Goal: Task Accomplishment & Management: Manage account settings

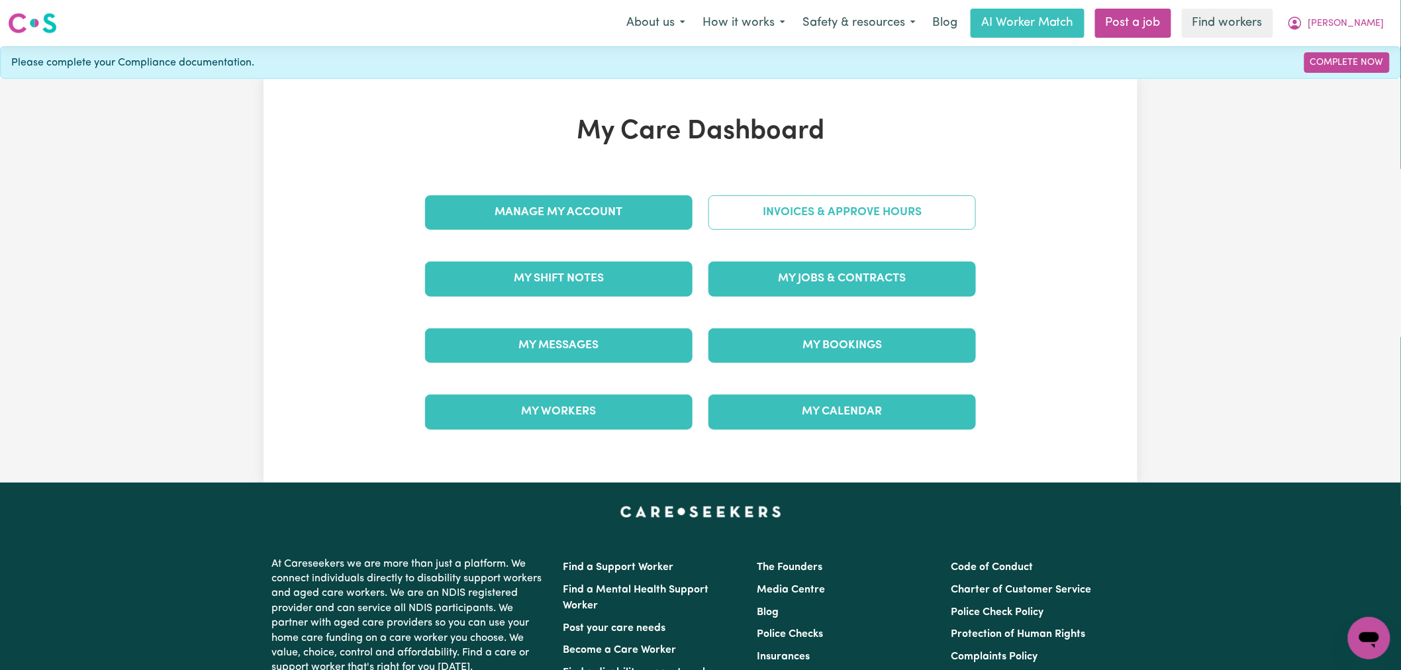
click at [879, 216] on link "Invoices & Approve Hours" at bounding box center [843, 212] width 268 height 34
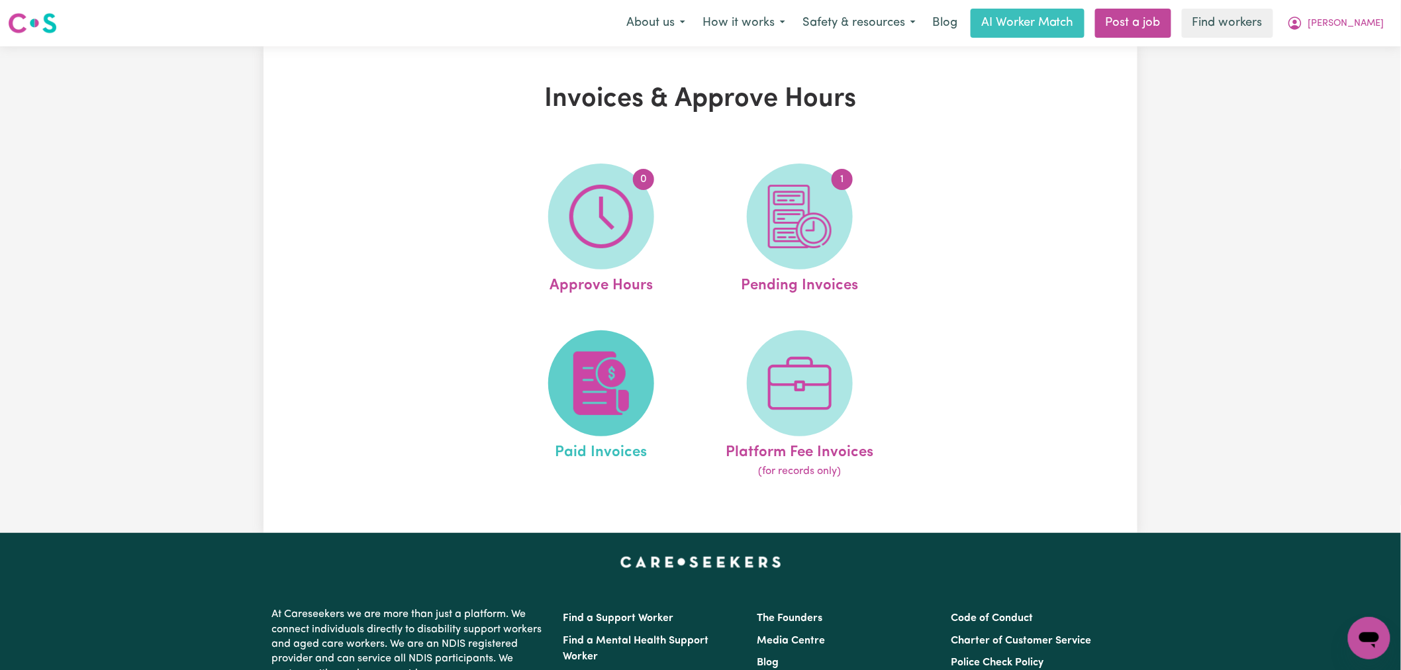
click at [623, 344] on span at bounding box center [601, 383] width 106 height 106
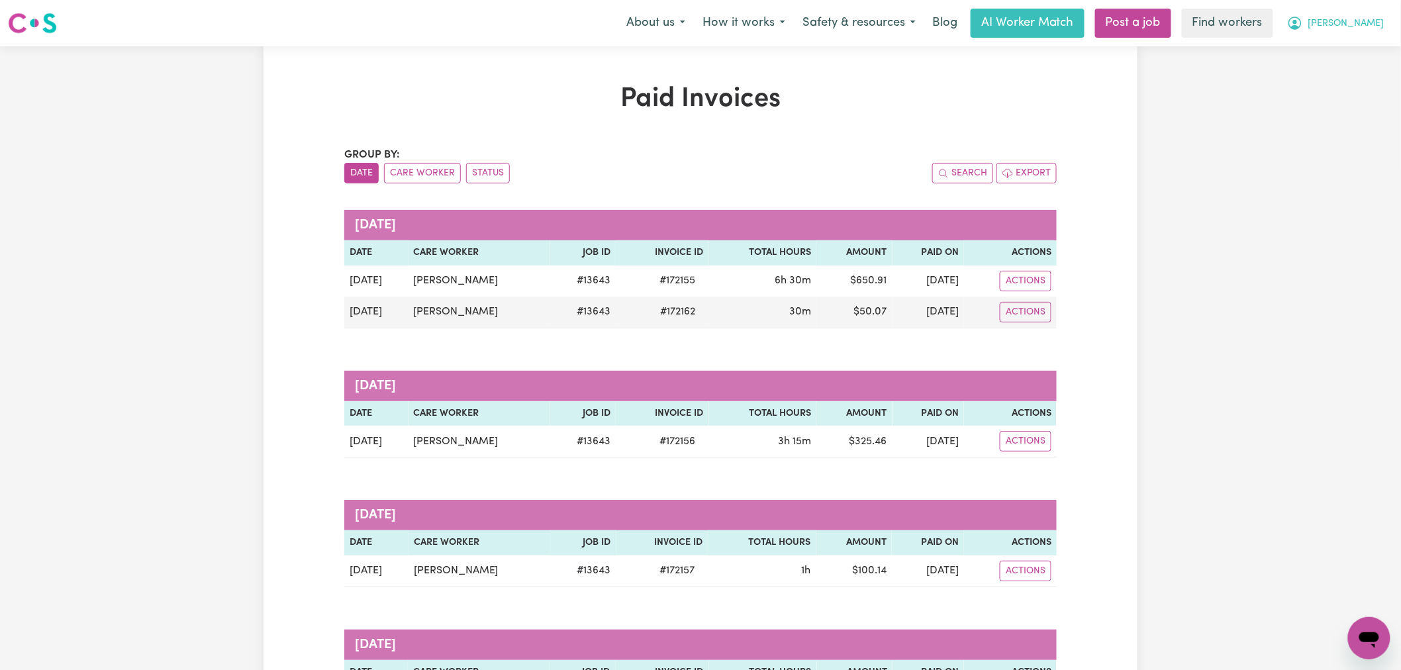
click at [1352, 28] on button "[PERSON_NAME]" at bounding box center [1336, 23] width 115 height 28
click at [1344, 81] on link "Logout" at bounding box center [1340, 76] width 105 height 25
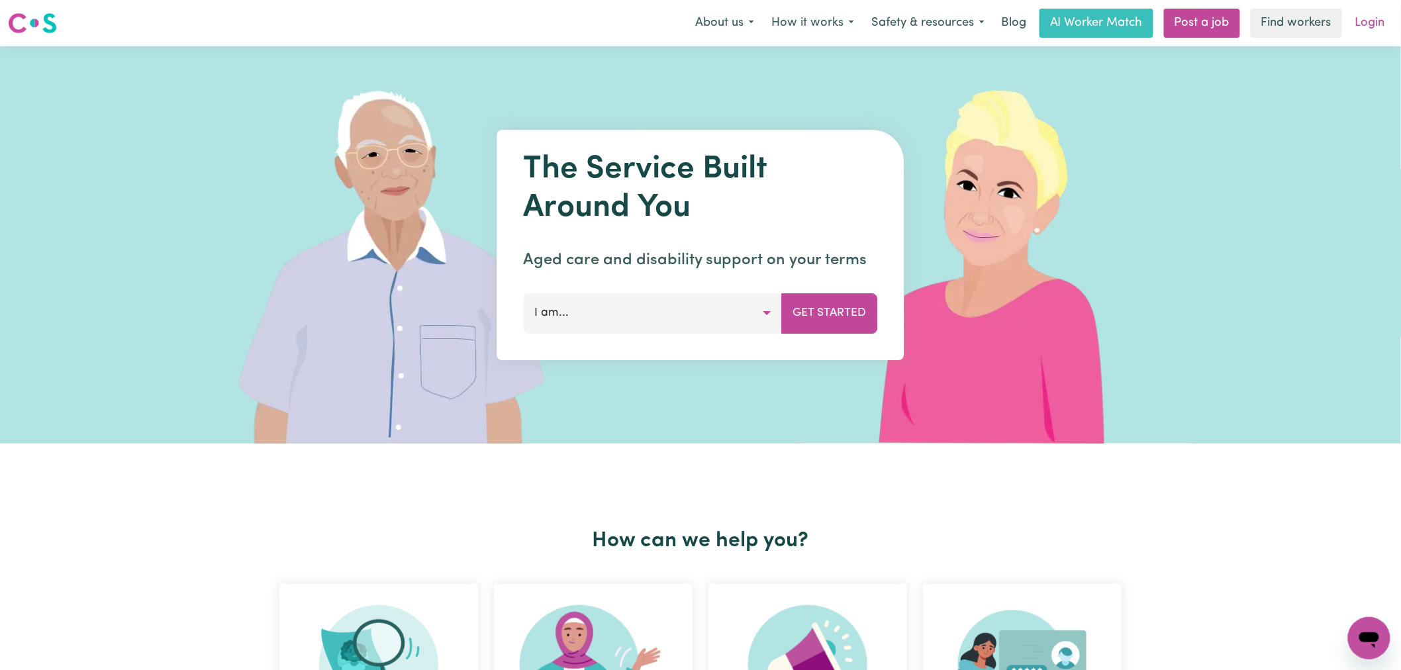
click at [1374, 24] on link "Login" at bounding box center [1370, 23] width 46 height 29
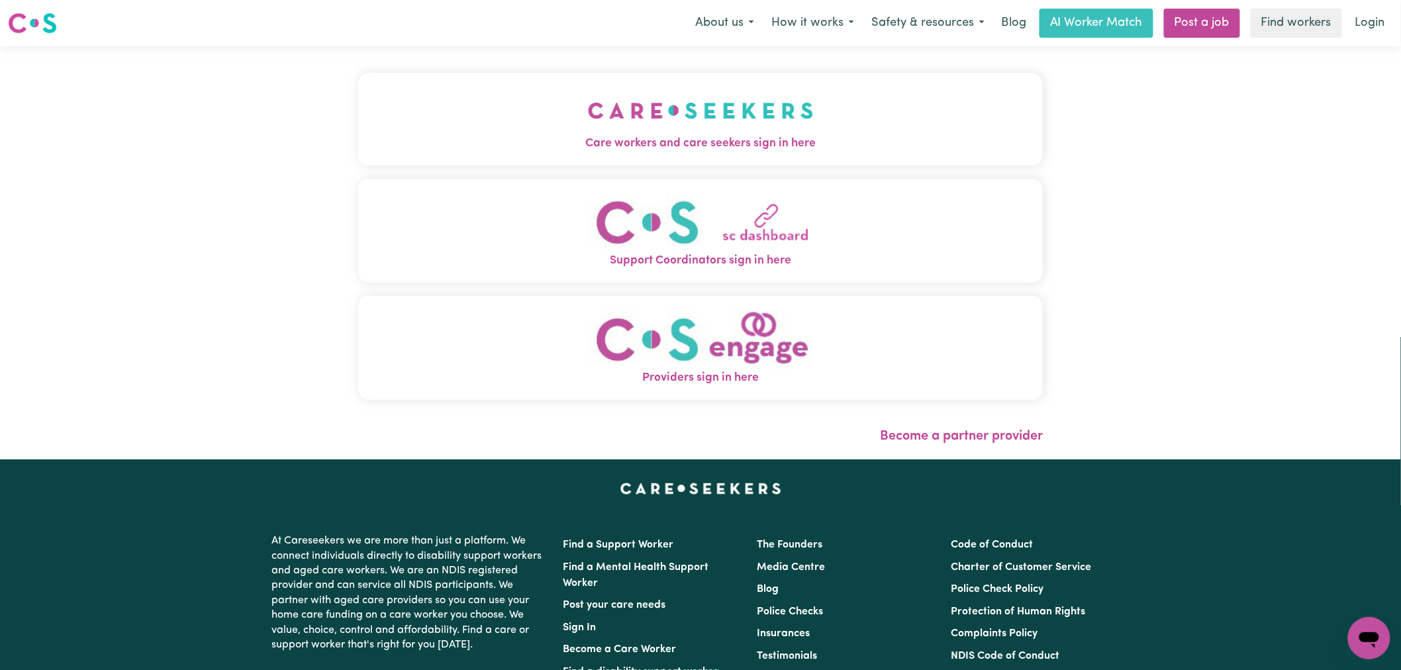
click at [573, 175] on div "Care workers and care seekers sign in here Support Coordinators sign in here Pr…" at bounding box center [700, 243] width 685 height 340
click at [594, 149] on span "Care workers and care seekers sign in here" at bounding box center [700, 143] width 685 height 17
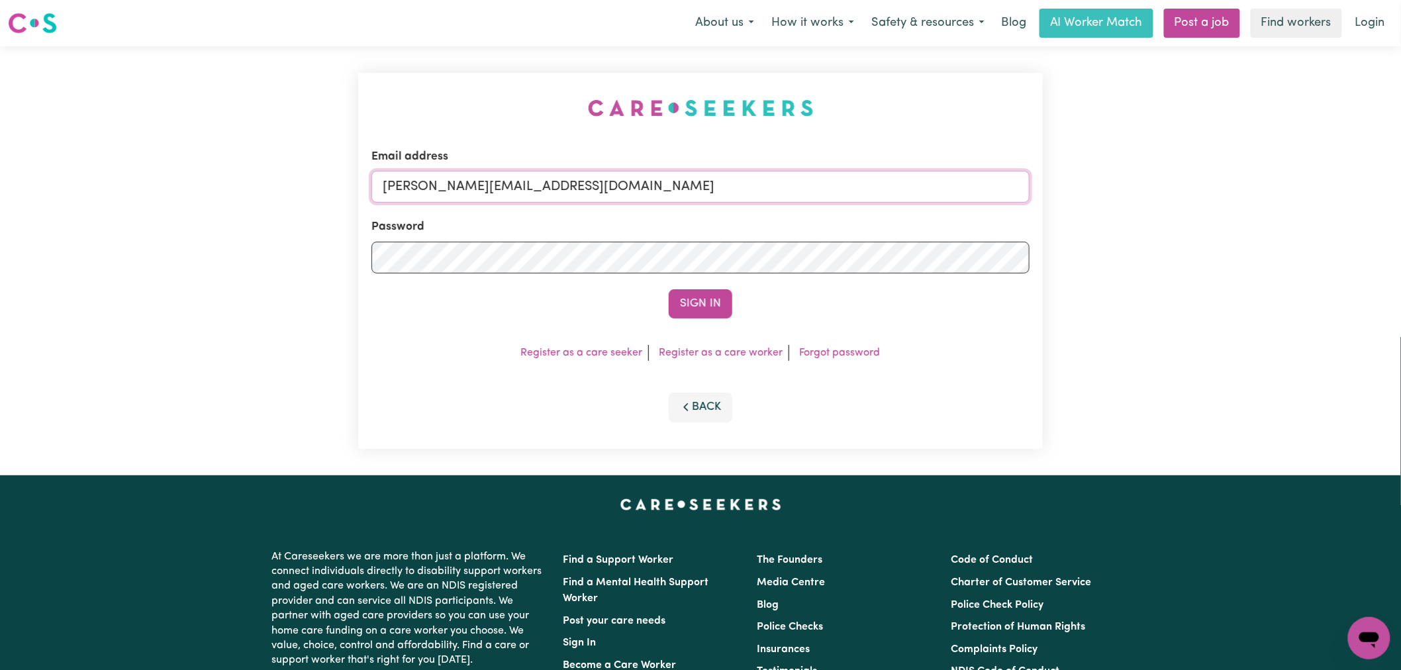
click at [608, 181] on input "[PERSON_NAME][EMAIL_ADDRESS][DOMAIN_NAME]" at bounding box center [700, 187] width 658 height 32
drag, startPoint x: 697, startPoint y: 183, endPoint x: 448, endPoint y: 186, distance: 248.3
click at [448, 186] on input "[EMAIL_ADDRESS][DOMAIN_NAME]" at bounding box center [700, 187] width 658 height 32
click at [444, 184] on input "[EMAIL_ADDRESS][DOMAIN_NAME]" at bounding box center [700, 187] width 658 height 32
type input "[EMAIL_ADDRESS][DOMAIN_NAME]"
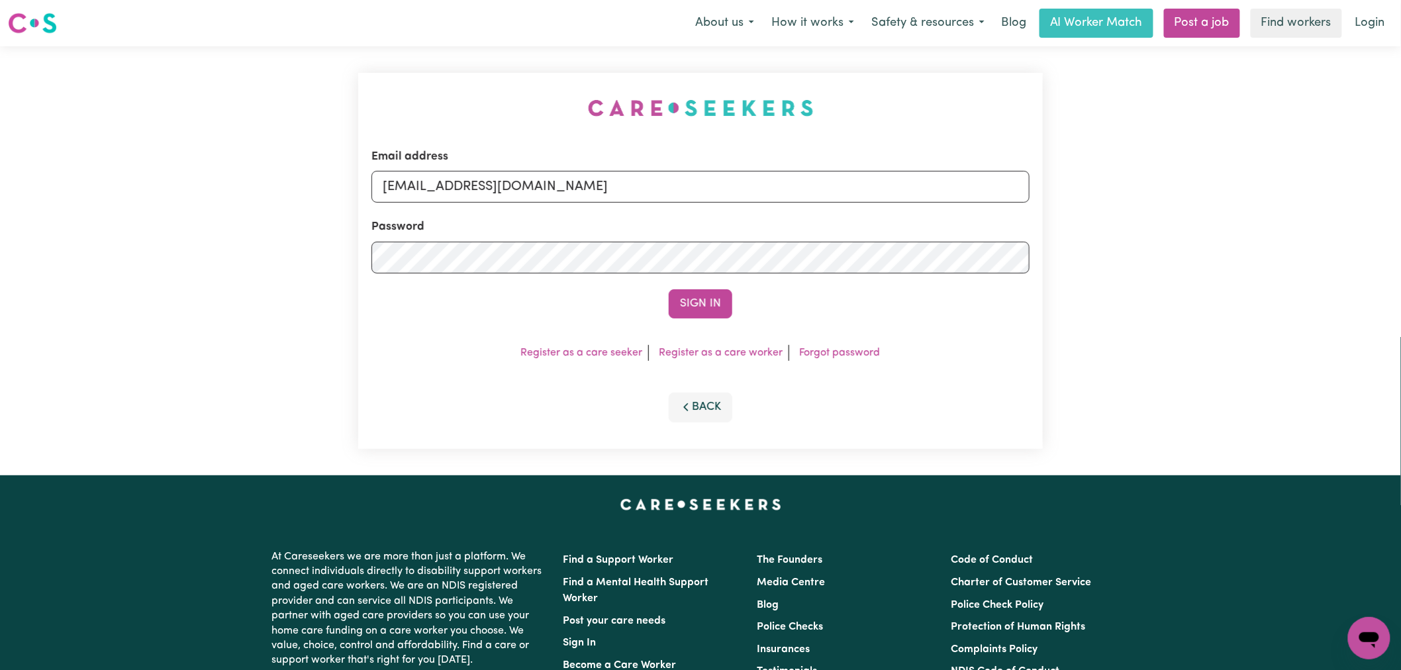
click at [669, 289] on button "Sign In" at bounding box center [701, 303] width 64 height 29
